Goal: Information Seeking & Learning: Understand process/instructions

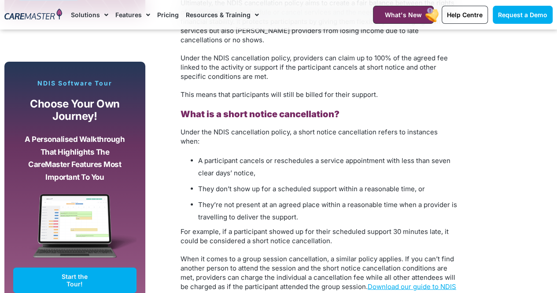
scroll to position [723, 0]
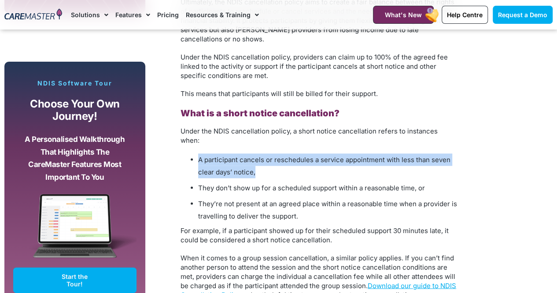
drag, startPoint x: 196, startPoint y: 149, endPoint x: 285, endPoint y: 163, distance: 89.5
click at [285, 163] on ul "A participant cancels or reschedules a service appointment with less than seven…" at bounding box center [320, 187] width 278 height 69
click at [285, 163] on li "A participant cancels or reschedules a service appointment with less than seven…" at bounding box center [328, 165] width 260 height 25
drag, startPoint x: 273, startPoint y: 172, endPoint x: 199, endPoint y: 152, distance: 76.9
click at [199, 153] on ul "A participant cancels or reschedules a service appointment with less than seven…" at bounding box center [320, 187] width 278 height 69
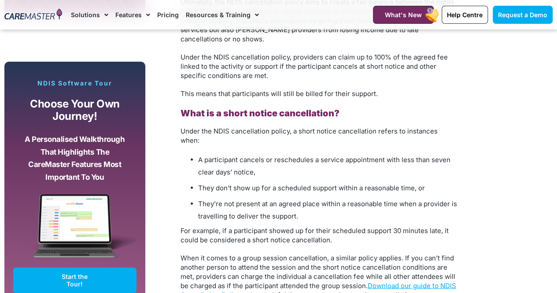
click at [275, 169] on ul "A participant cancels or reschedules a service appointment with less than seven…" at bounding box center [320, 187] width 278 height 69
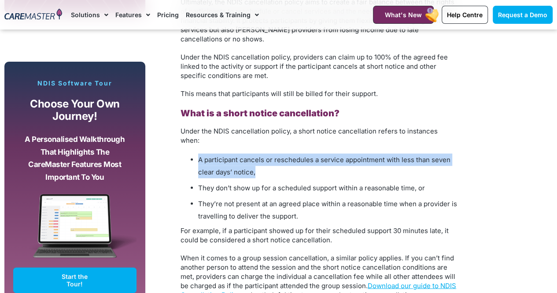
drag, startPoint x: 285, startPoint y: 161, endPoint x: 187, endPoint y: 149, distance: 99.3
click at [187, 153] on ul "A participant cancels or reschedules a service appointment with less than seven…" at bounding box center [320, 187] width 278 height 69
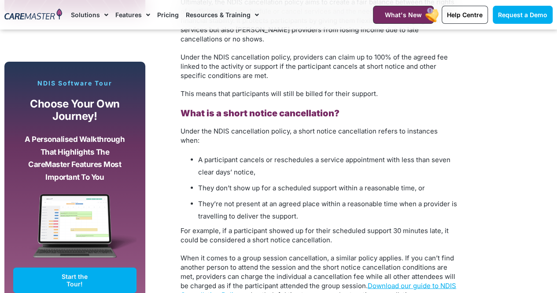
click at [257, 197] on li "They’re not present at an agreed place within a reasonable time when a provider…" at bounding box center [328, 209] width 260 height 25
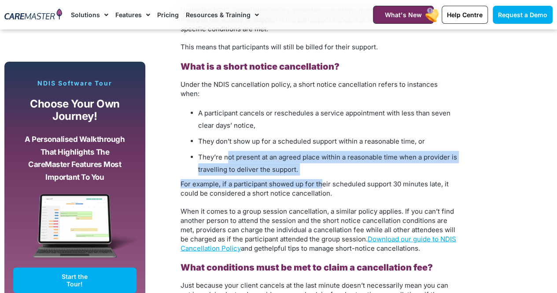
drag, startPoint x: 321, startPoint y: 167, endPoint x: 228, endPoint y: 150, distance: 94.4
click at [285, 179] on span "For example, if a participant showed up for their scheduled support 30 minutes …" at bounding box center [315, 188] width 268 height 18
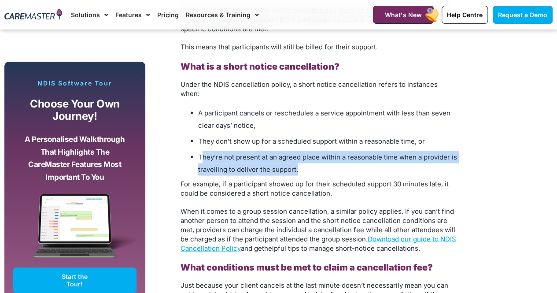
drag, startPoint x: 300, startPoint y: 164, endPoint x: 204, endPoint y: 146, distance: 98.2
click at [204, 151] on li "They’re not present at an agreed place within a reasonable time when a provider…" at bounding box center [328, 163] width 260 height 25
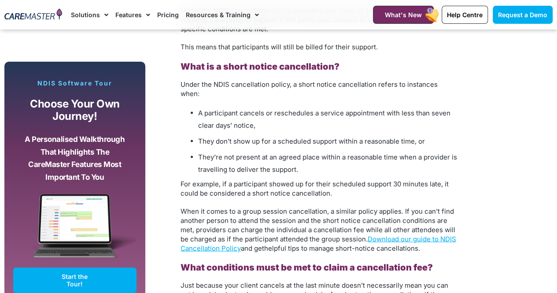
click at [282, 207] on span "When it comes to a group session cancellation, a similar policy applies. If you…" at bounding box center [319, 229] width 276 height 45
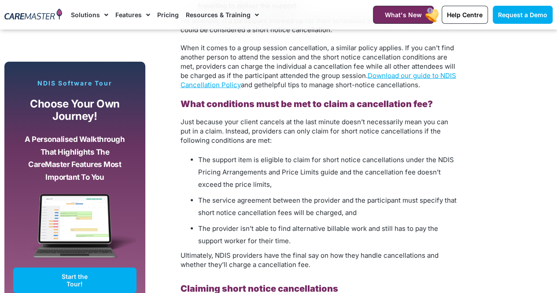
scroll to position [933, 0]
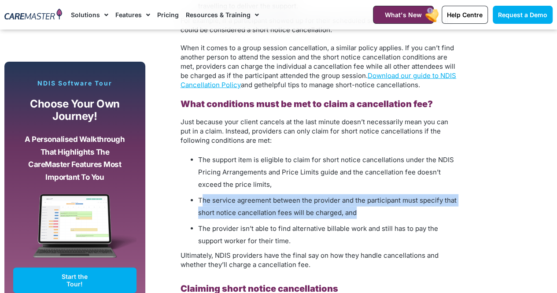
drag, startPoint x: 371, startPoint y: 204, endPoint x: 200, endPoint y: 191, distance: 171.4
click at [200, 194] on li "The service agreement between the provider and the participant must specify tha…" at bounding box center [328, 206] width 260 height 25
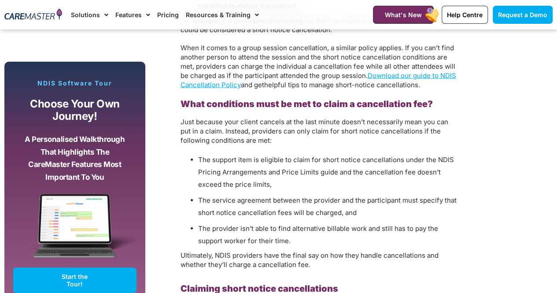
click at [223, 178] on span "The support item is eligible to claim for short notice cancellations under the …" at bounding box center [326, 172] width 256 height 33
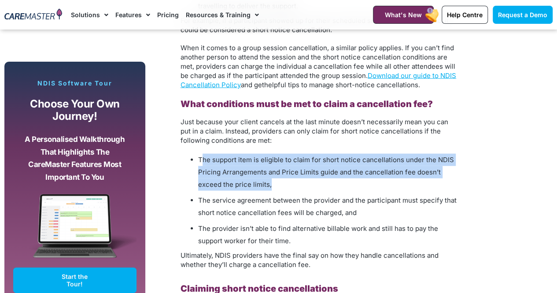
drag, startPoint x: 203, startPoint y: 148, endPoint x: 285, endPoint y: 170, distance: 85.3
click at [285, 170] on li "The support item is eligible to claim for short notice cancellations under the …" at bounding box center [328, 172] width 260 height 37
drag, startPoint x: 289, startPoint y: 177, endPoint x: 188, endPoint y: 153, distance: 104.2
click at [188, 154] on ul "The support item is eligible to claim for short notice cancellations under the …" at bounding box center [320, 200] width 278 height 93
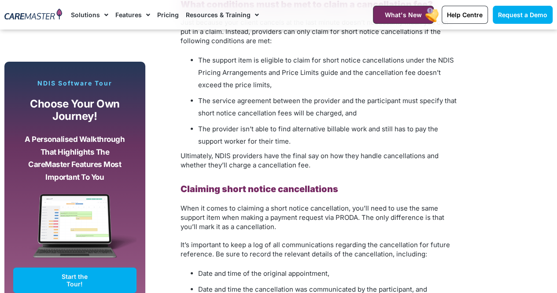
scroll to position [1081, 0]
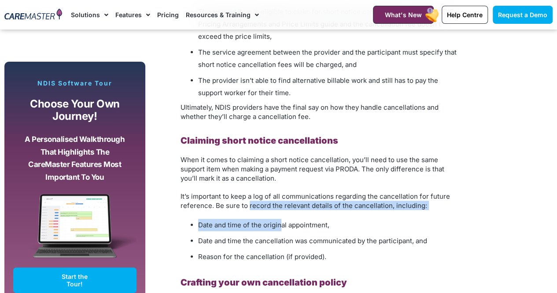
drag, startPoint x: 247, startPoint y: 195, endPoint x: 278, endPoint y: 214, distance: 36.9
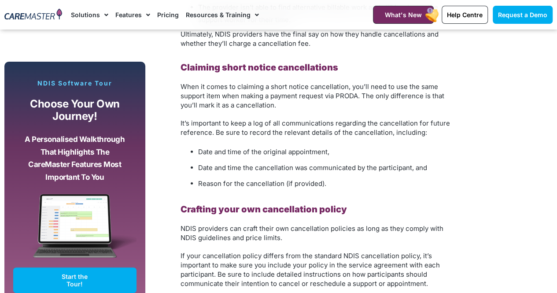
click at [275, 185] on div "Understanding the NDIS Cancellation Policy: What Providers Need to Know As an N…" at bounding box center [320, 226] width 278 height 1691
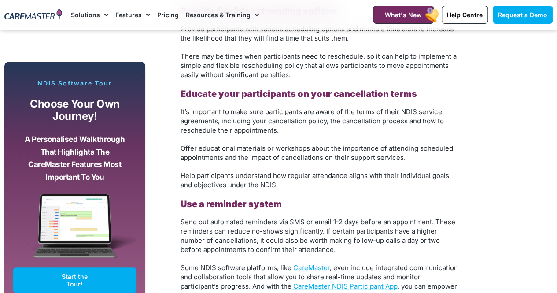
scroll to position [1675, 0]
